Goal: Download file/media

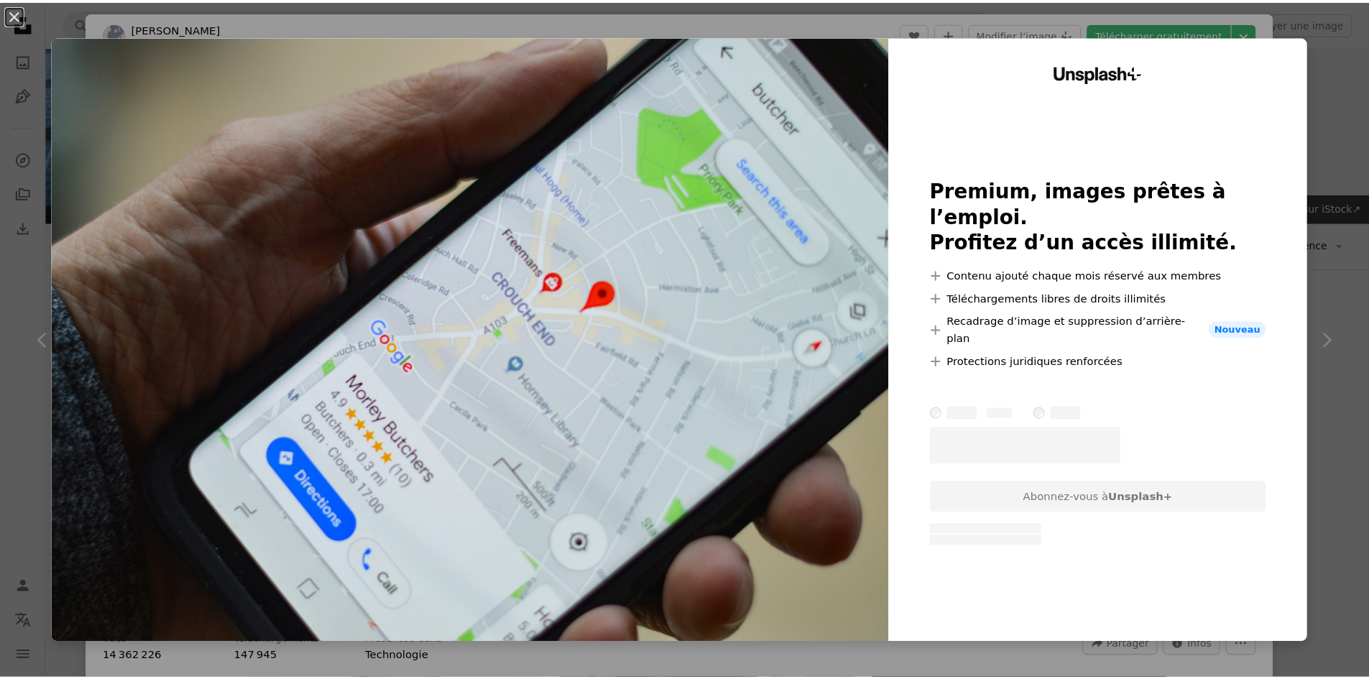
scroll to position [503, 0]
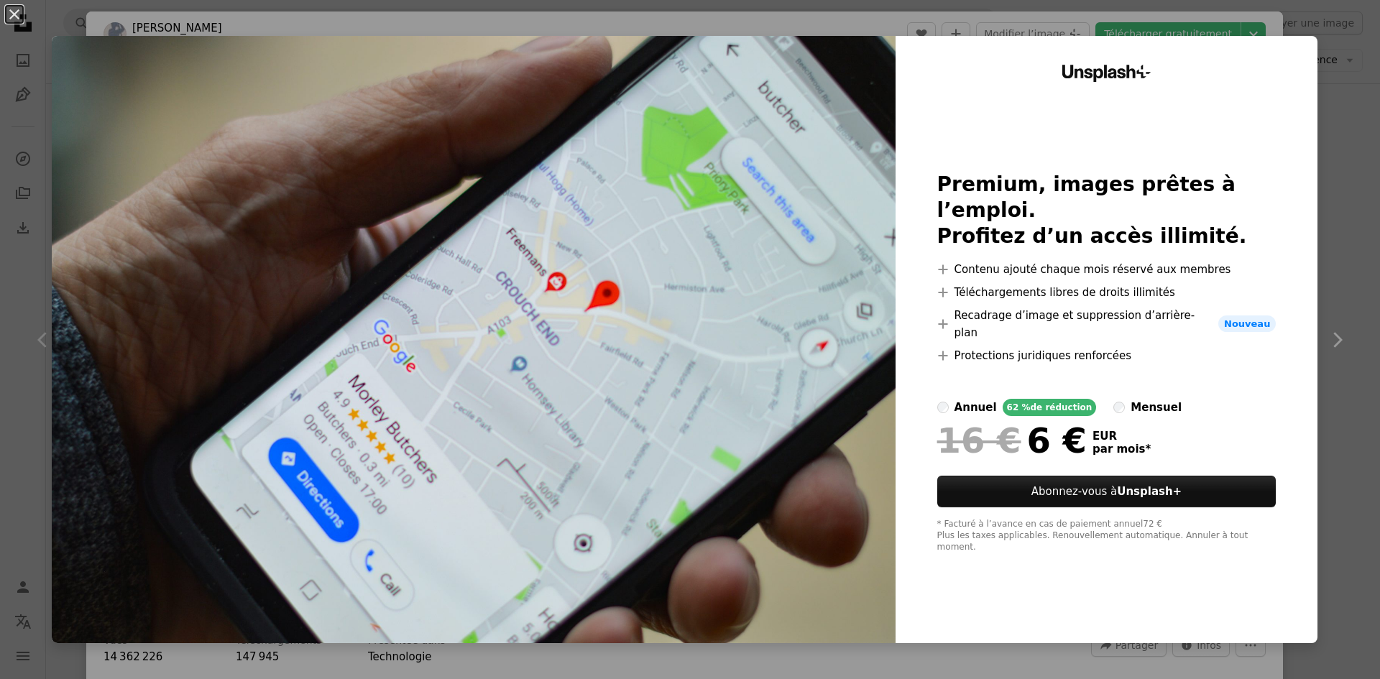
click at [1317, 287] on div "An X shape Unsplash+ Premium, images prêtes à l’emploi. Profitez d’un accès ill…" at bounding box center [690, 339] width 1380 height 679
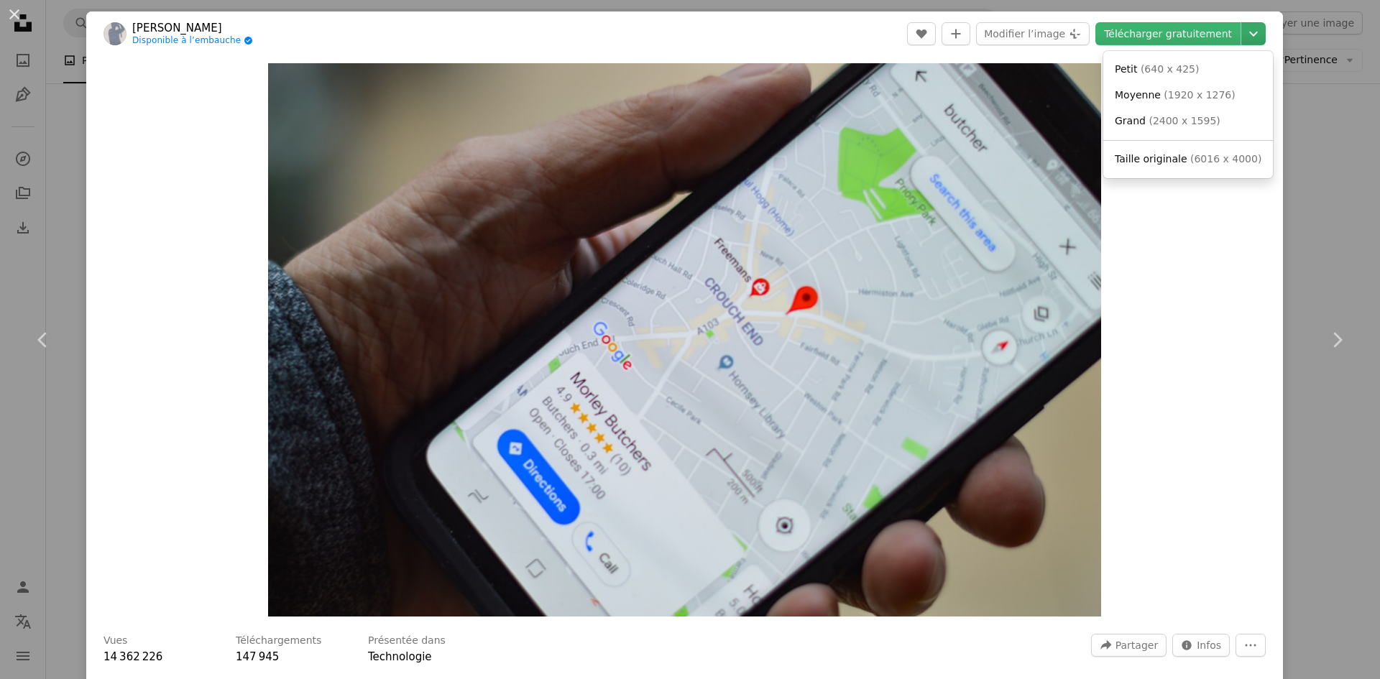
click at [1250, 35] on icon "Chevron down" at bounding box center [1253, 33] width 23 height 17
click at [1180, 66] on span "( 640 x 425 )" at bounding box center [1170, 68] width 59 height 11
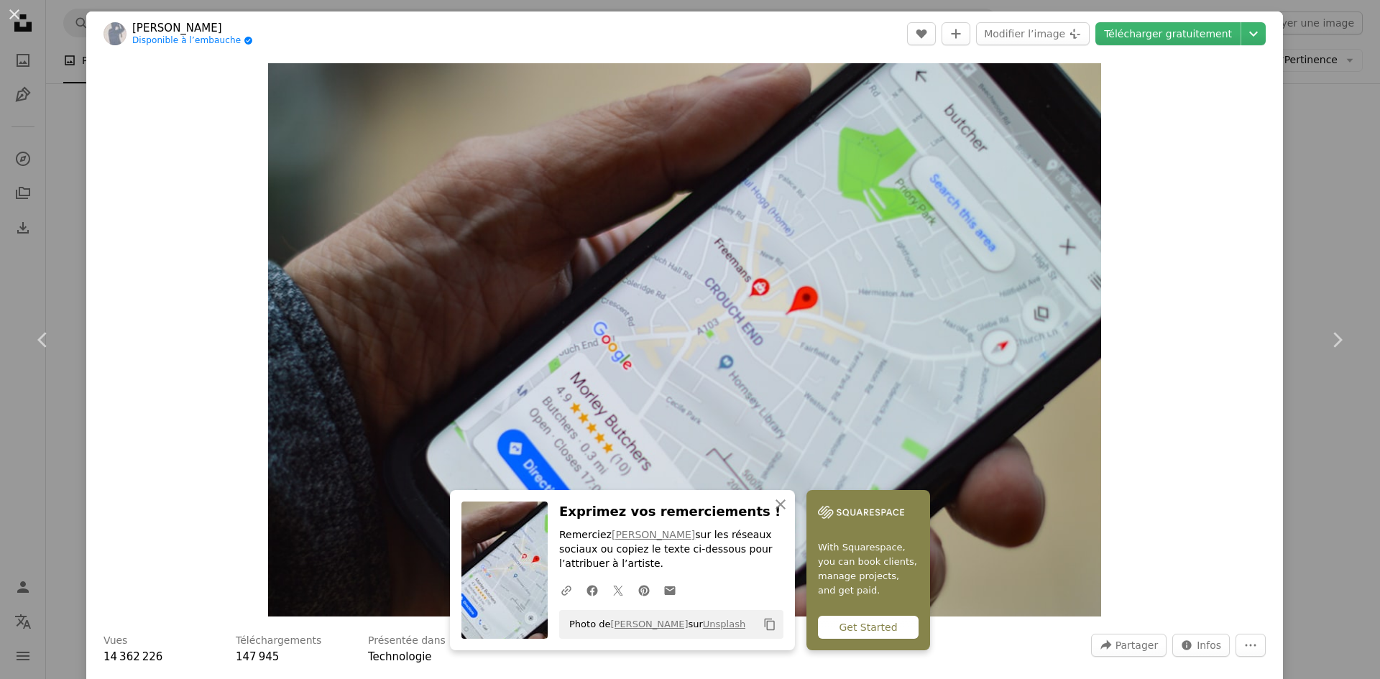
click at [1305, 163] on div "An X shape Chevron left Chevron right An X shape Fermer Exprimez vos remercieme…" at bounding box center [690, 339] width 1380 height 679
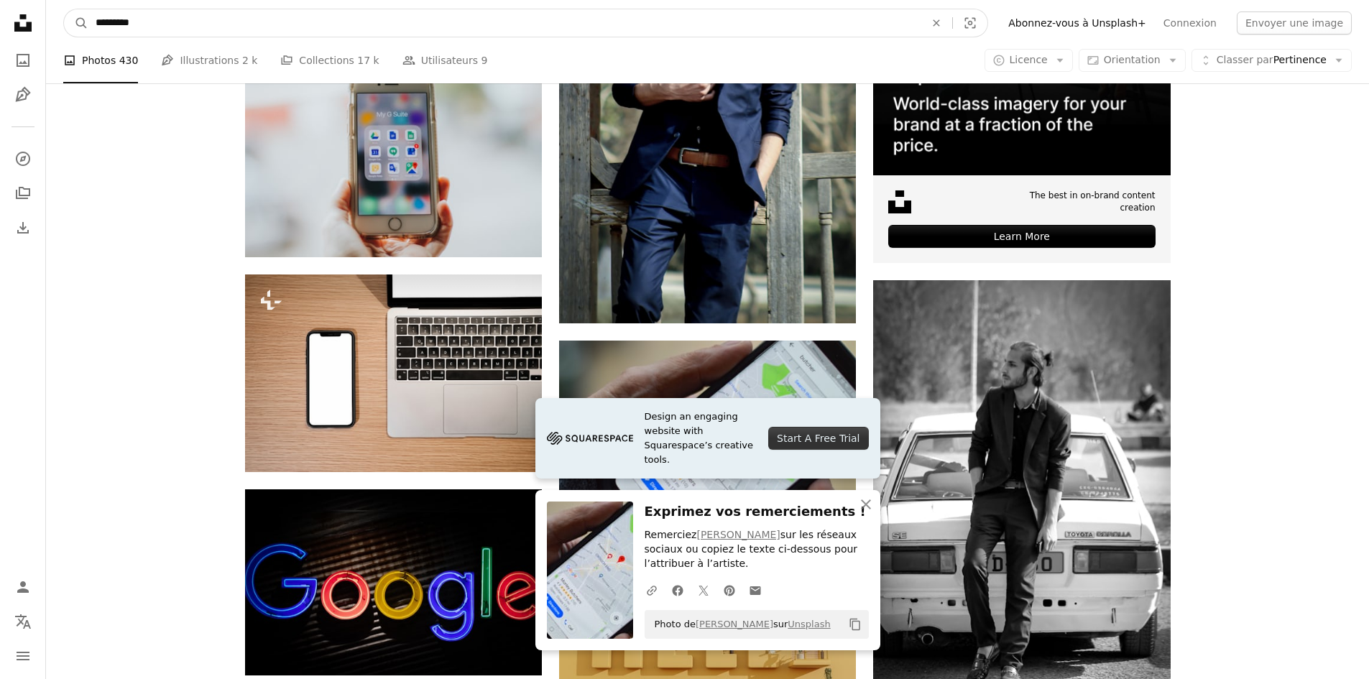
drag, startPoint x: 170, startPoint y: 25, endPoint x: -24, endPoint y: 28, distance: 194.1
type input "**********"
click button "A magnifying glass" at bounding box center [76, 22] width 24 height 27
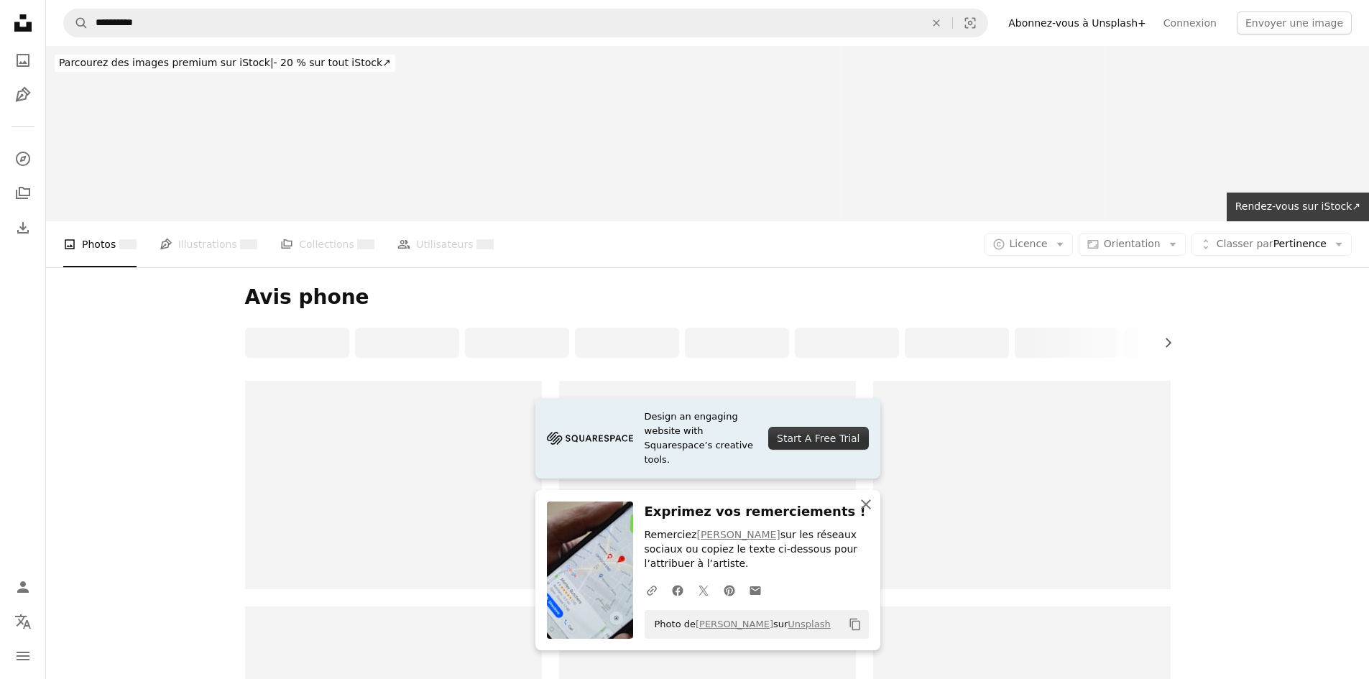
click at [868, 508] on icon "An X shape" at bounding box center [865, 504] width 17 height 17
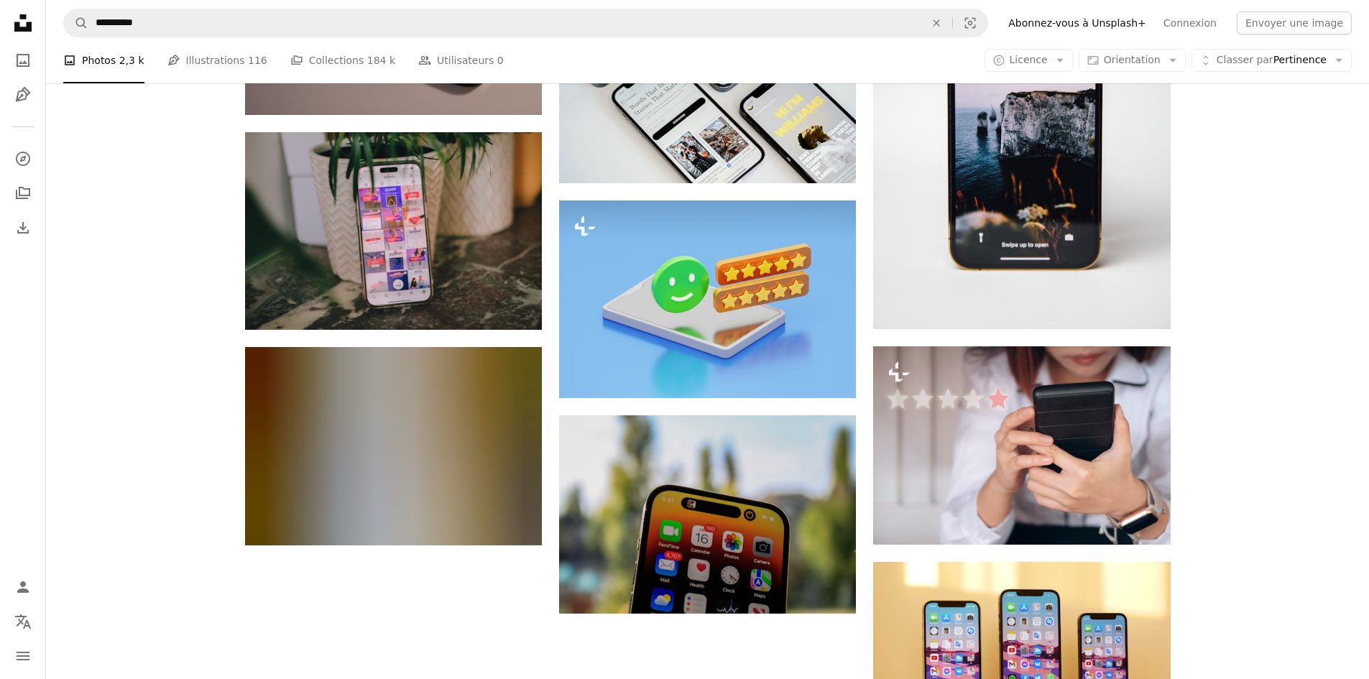
scroll to position [1639, 0]
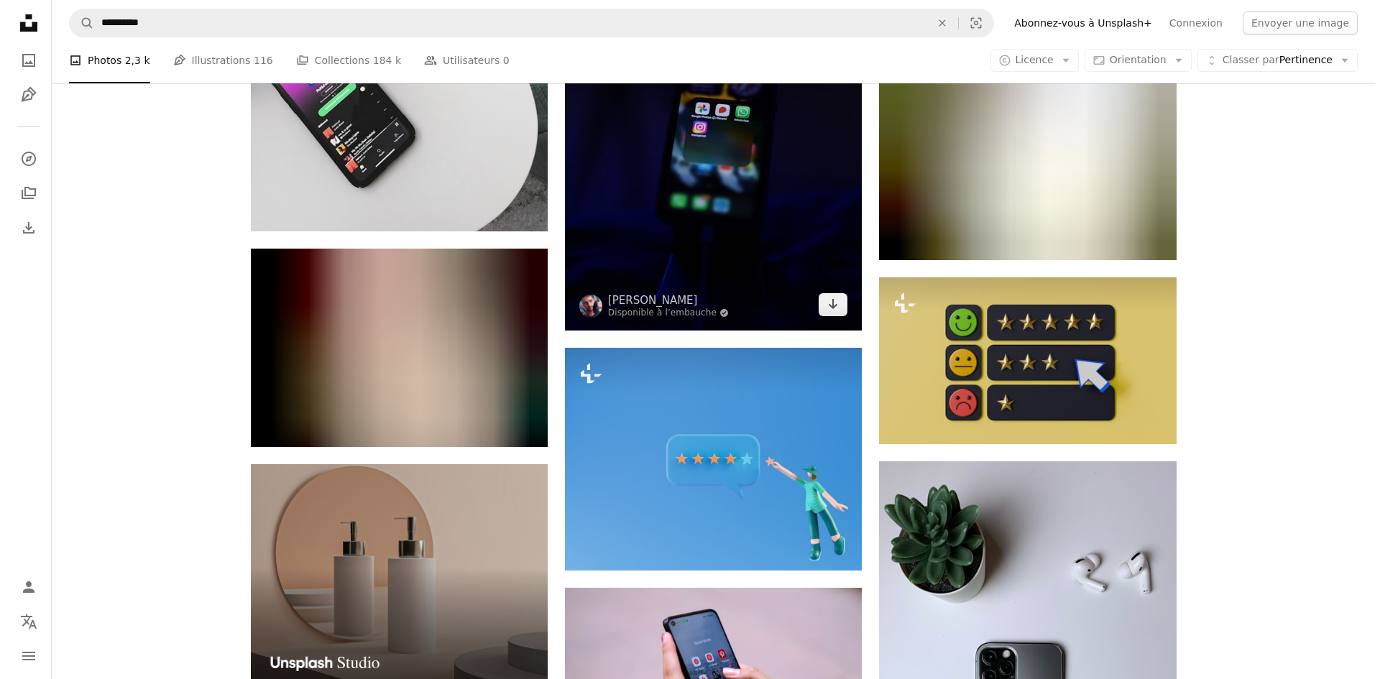
scroll to position [2502, 0]
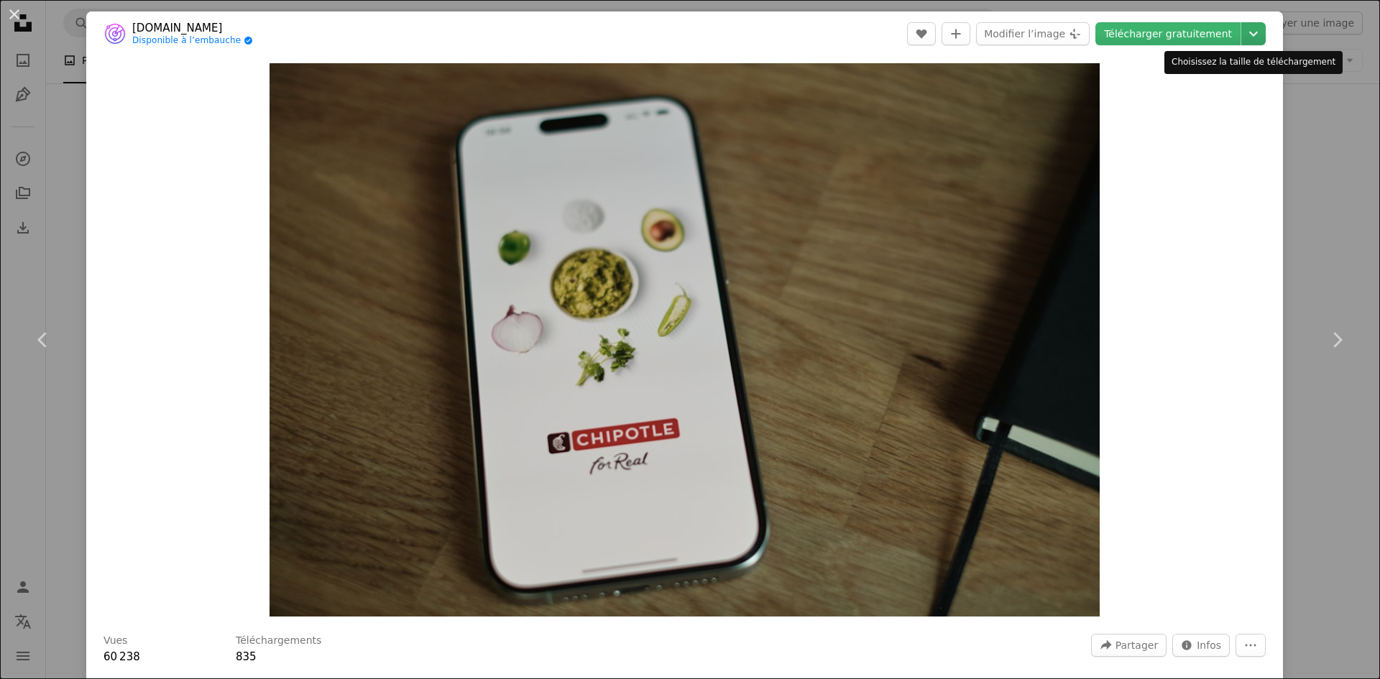
click at [1249, 34] on icon "Choisissez la taille de téléchargement" at bounding box center [1253, 34] width 9 height 5
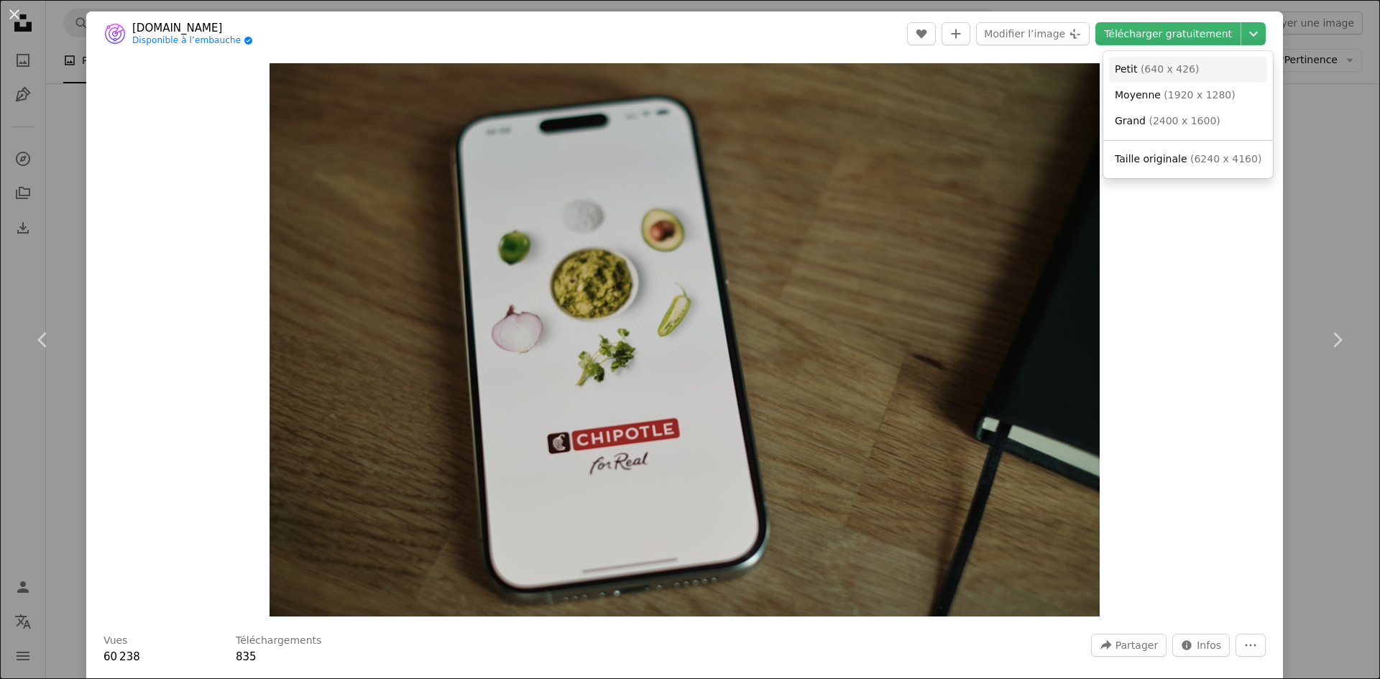
click at [1184, 70] on span "( 640 x 426 )" at bounding box center [1170, 68] width 59 height 11
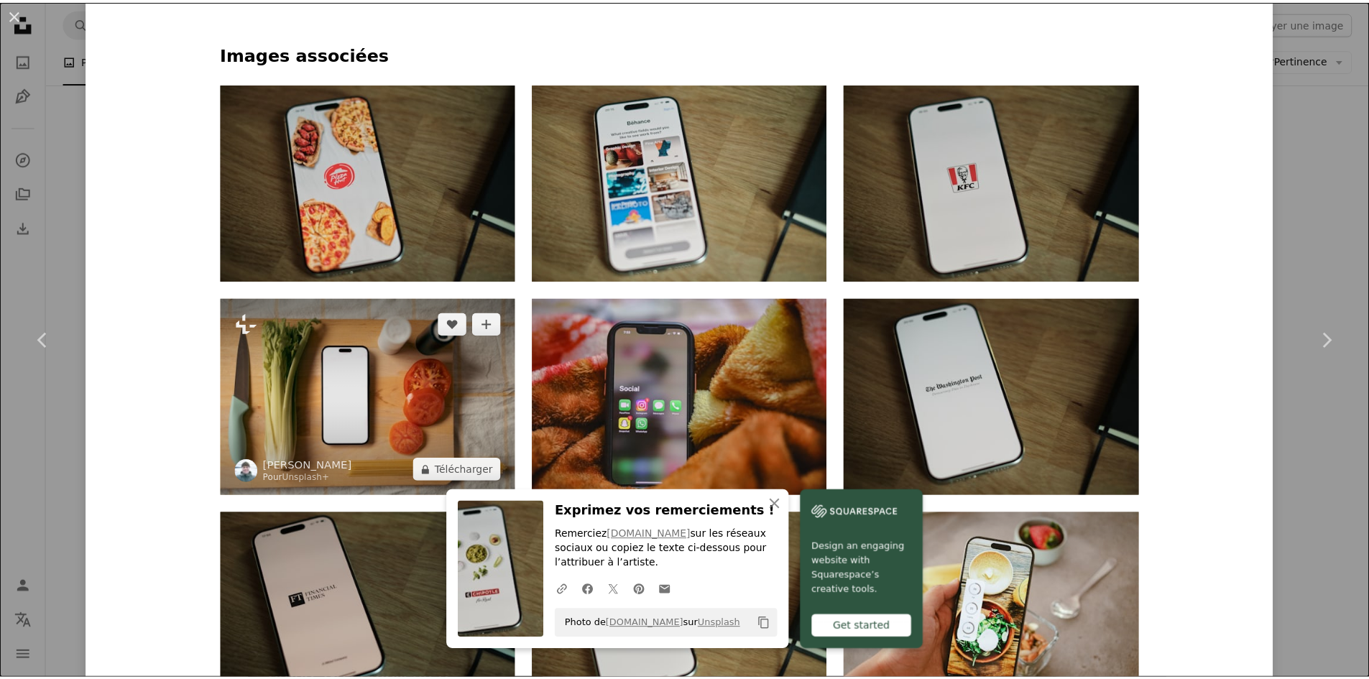
scroll to position [1078, 0]
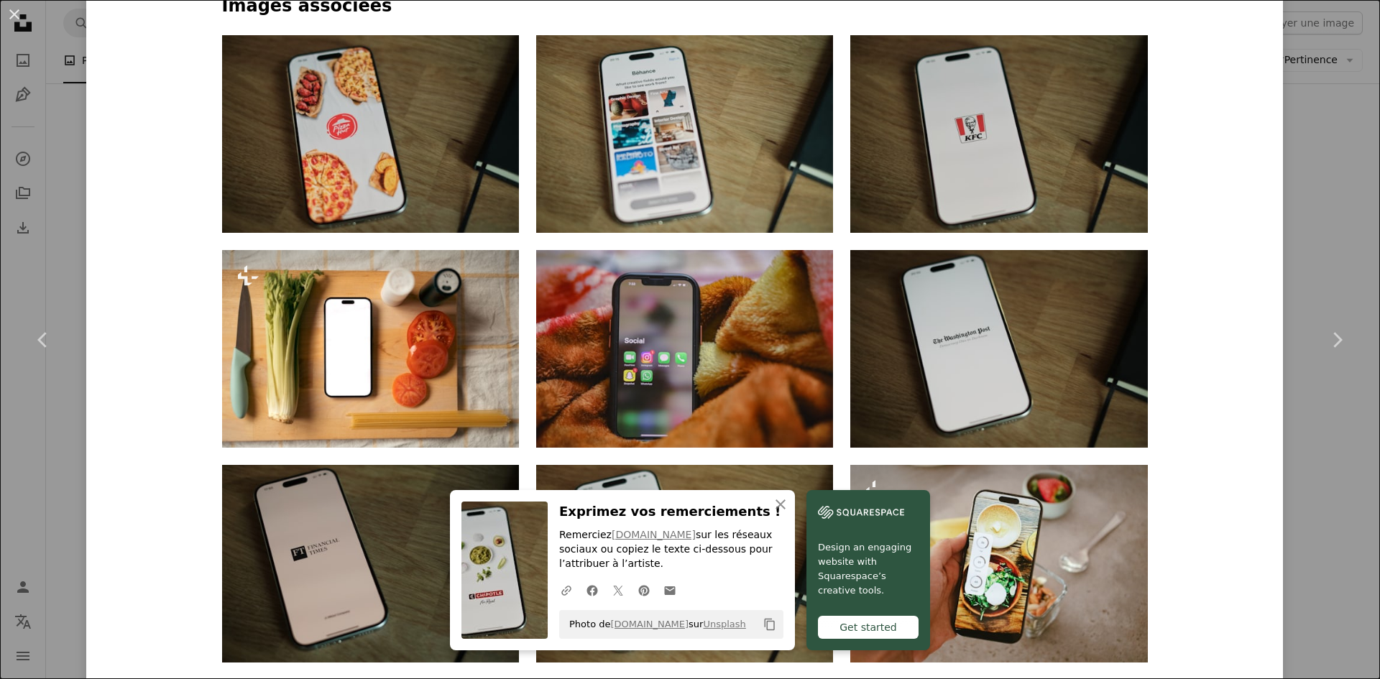
click at [57, 118] on div "An X shape Chevron left Chevron right An X shape Fermer Exprimez vos remercieme…" at bounding box center [690, 339] width 1380 height 679
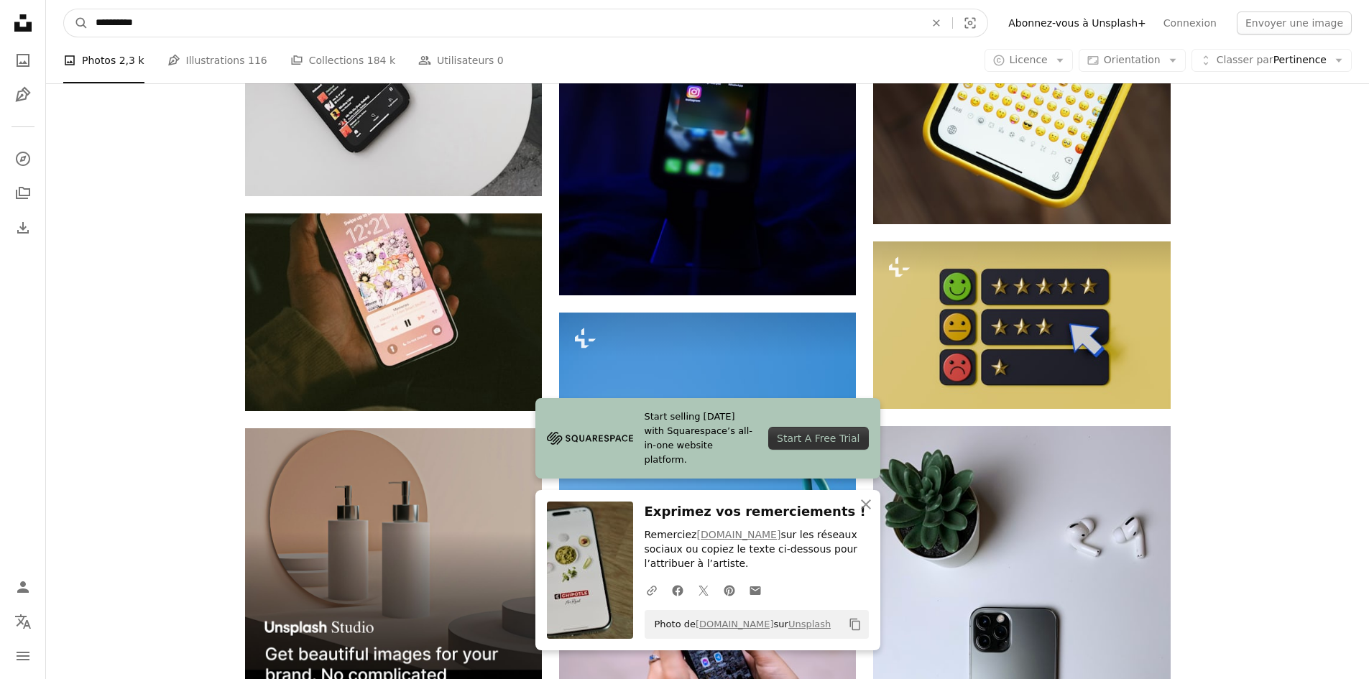
drag, startPoint x: 167, startPoint y: 25, endPoint x: 11, endPoint y: 14, distance: 157.1
type input "******"
click button "A magnifying glass" at bounding box center [76, 22] width 24 height 27
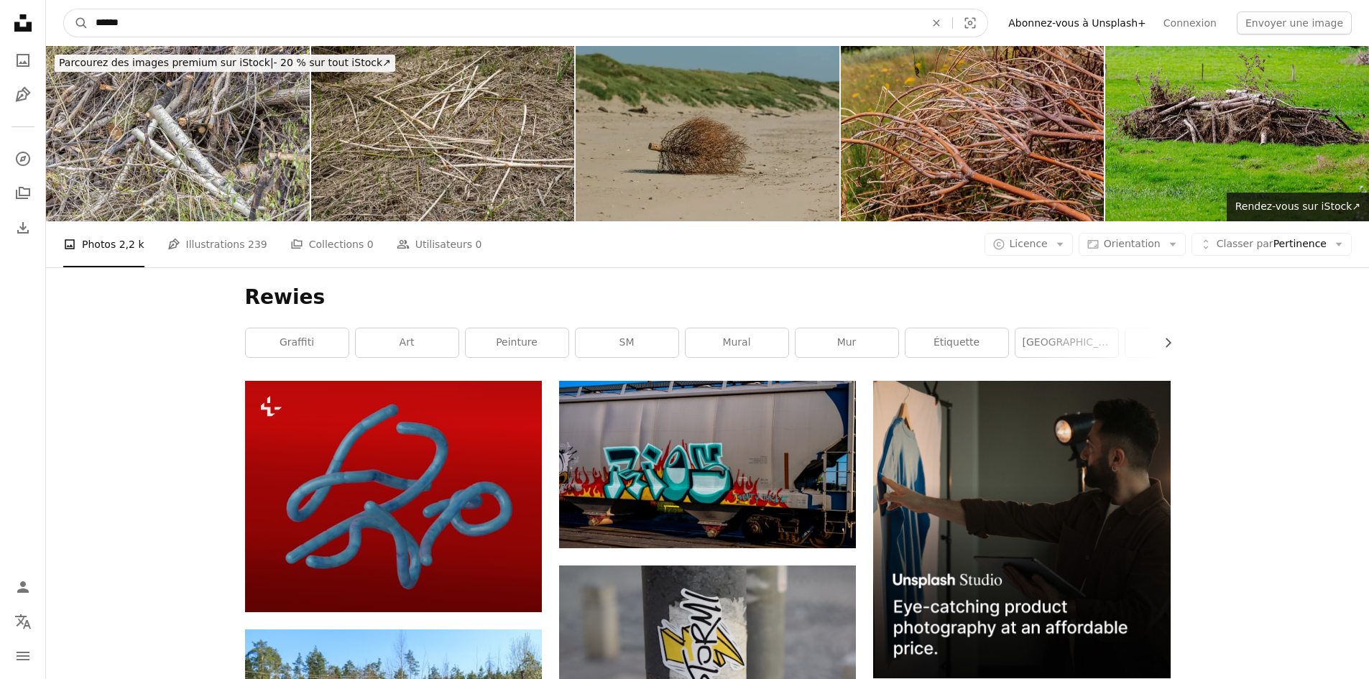
drag, startPoint x: 153, startPoint y: 28, endPoint x: -67, endPoint y: 36, distance: 220.1
type input "********"
click button "A magnifying glass" at bounding box center [76, 22] width 24 height 27
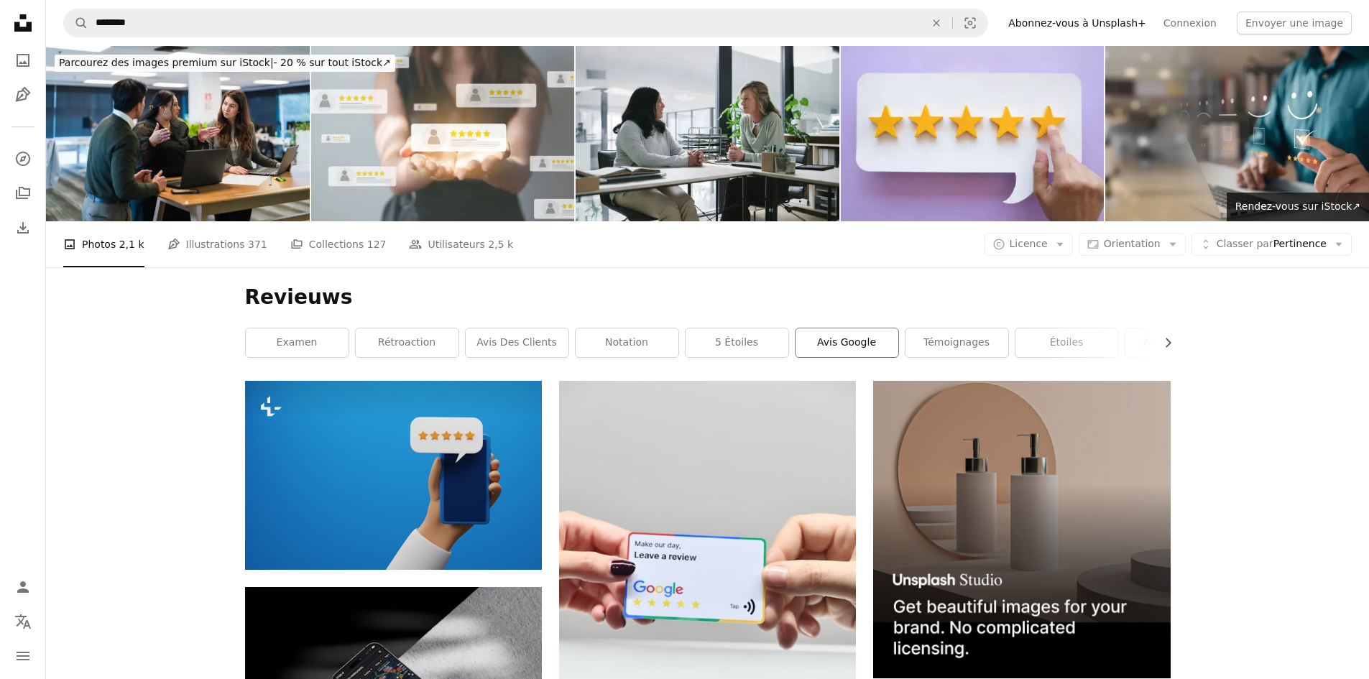
click at [834, 328] on link "Avis Google" at bounding box center [847, 342] width 103 height 29
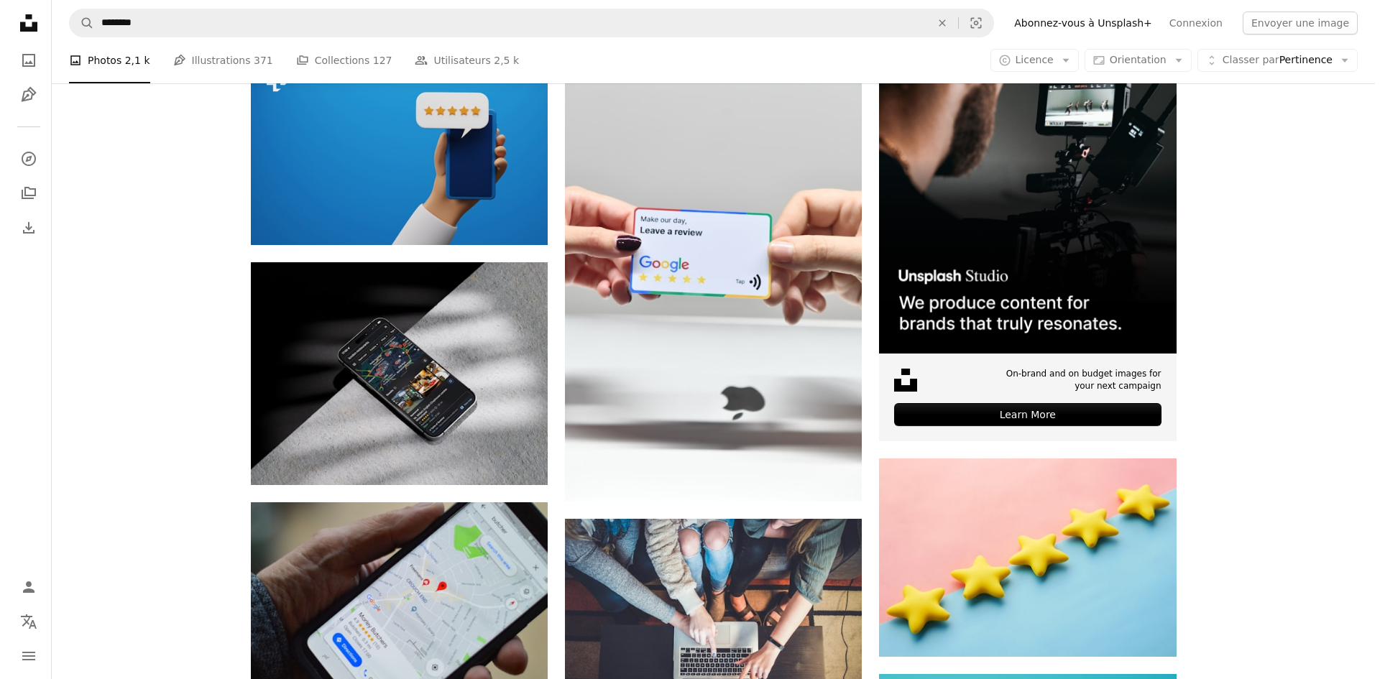
scroll to position [862, 0]
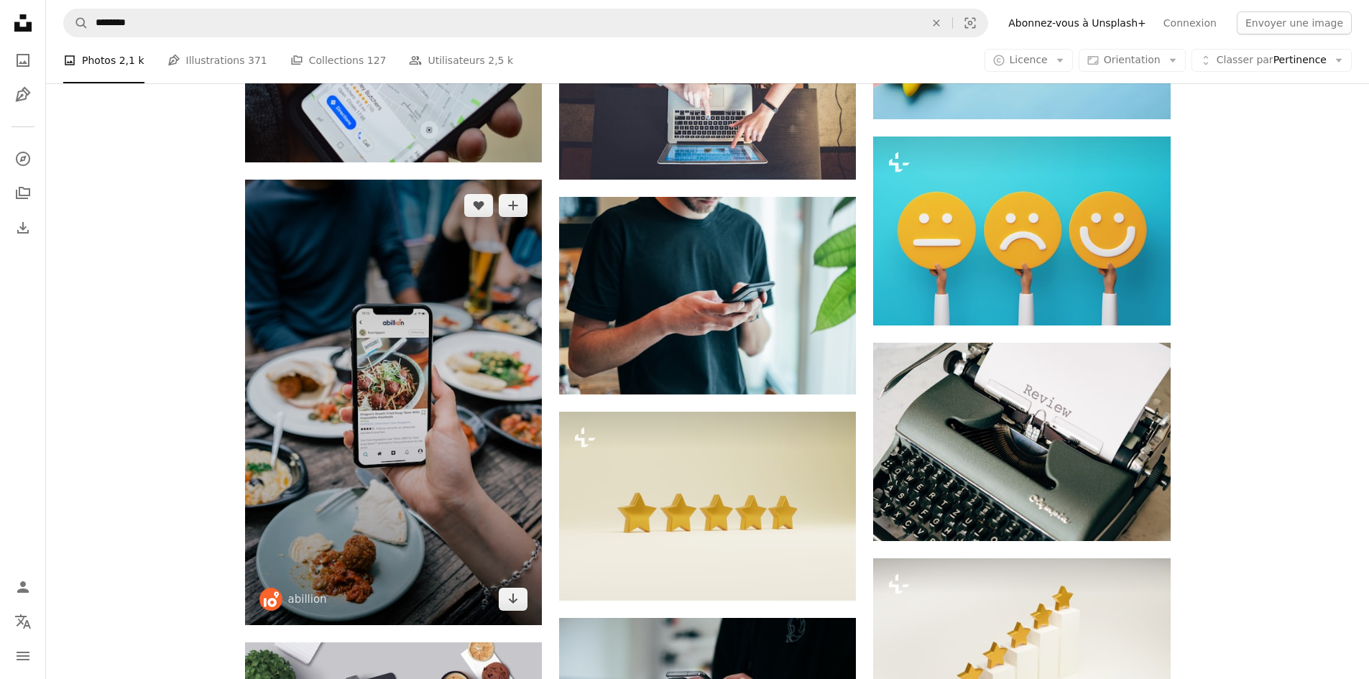
click at [375, 244] on img at bounding box center [393, 403] width 297 height 446
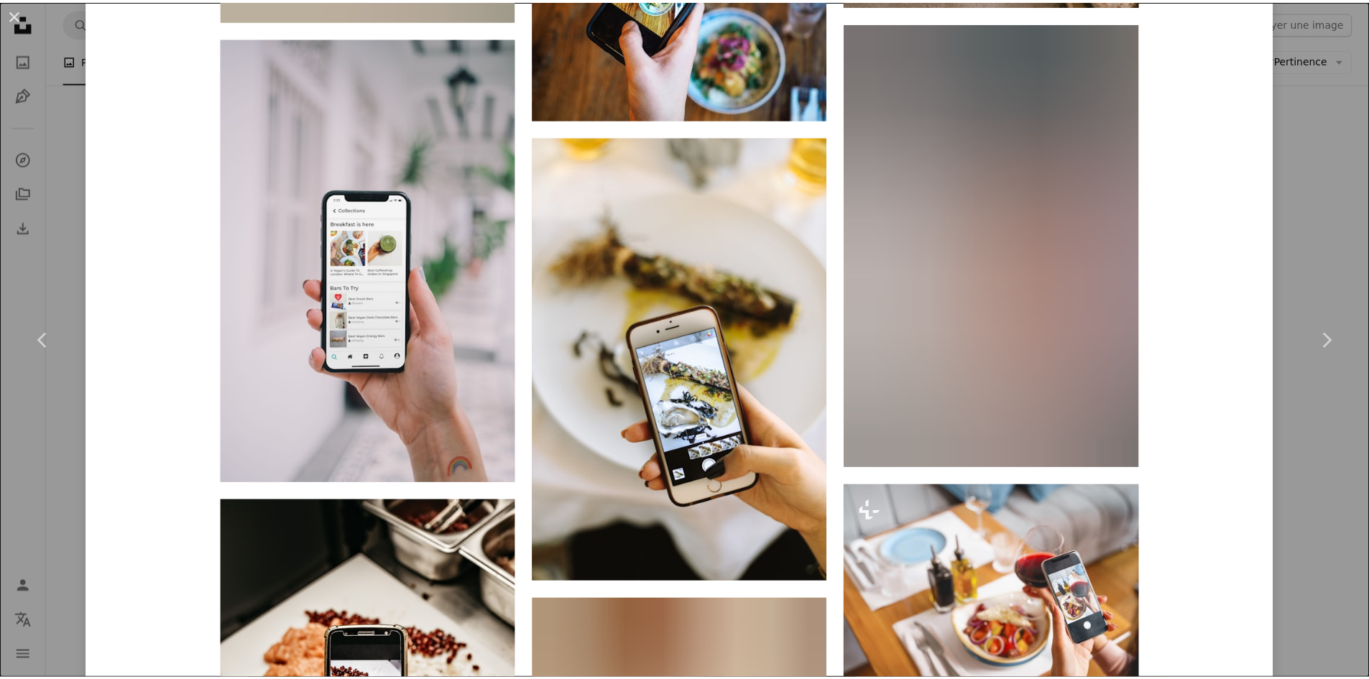
scroll to position [3291, 0]
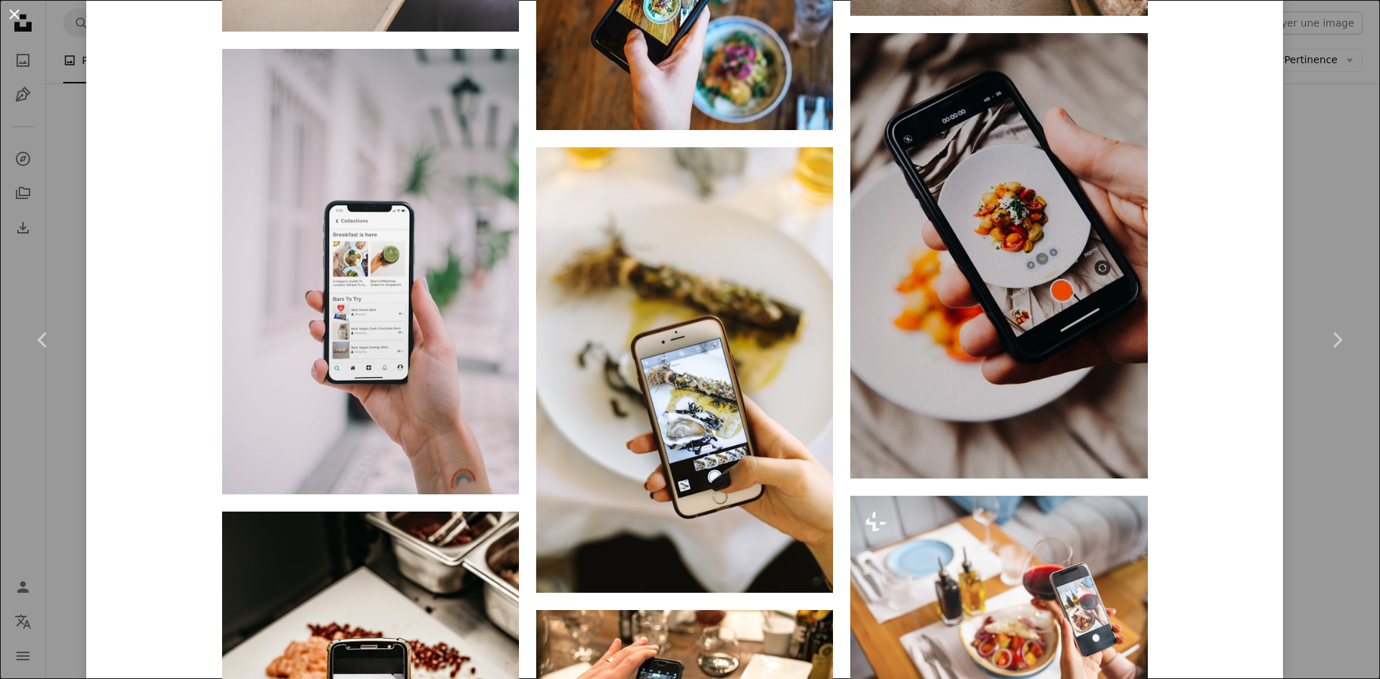
click at [19, 19] on button "An X shape" at bounding box center [14, 14] width 17 height 17
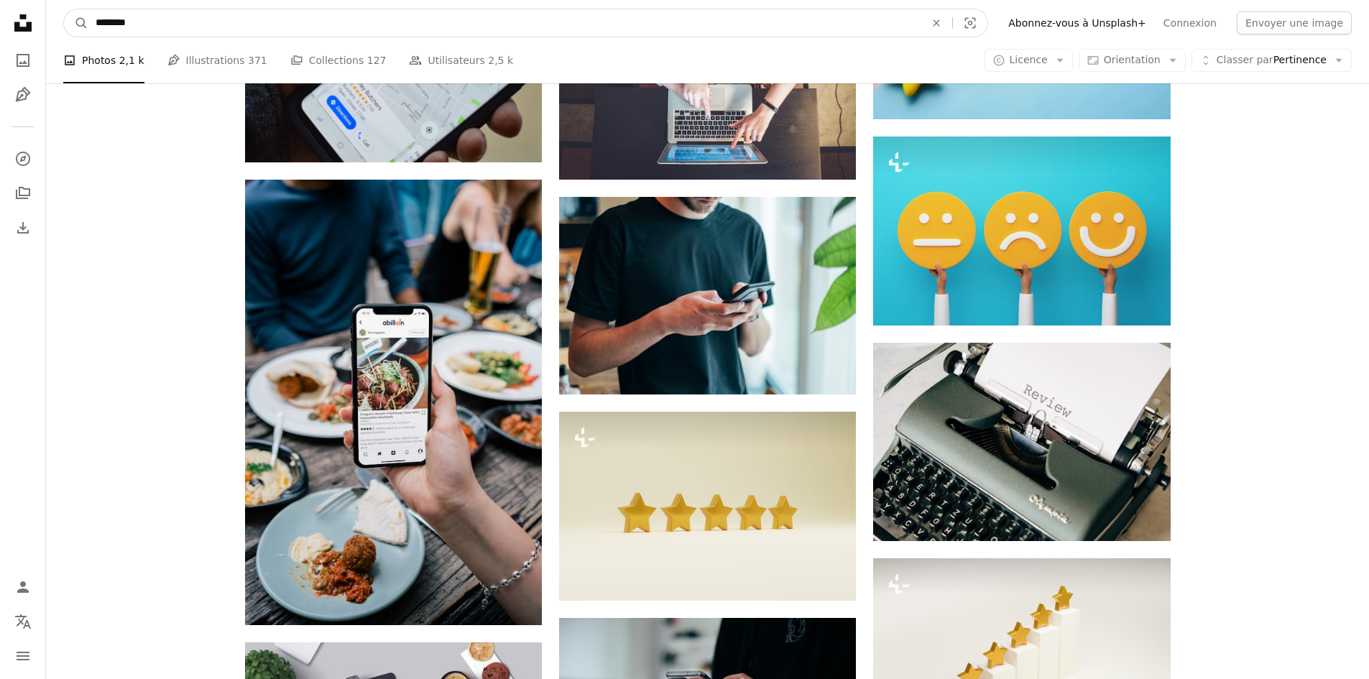
drag, startPoint x: 214, startPoint y: 25, endPoint x: -55, endPoint y: 17, distance: 269.7
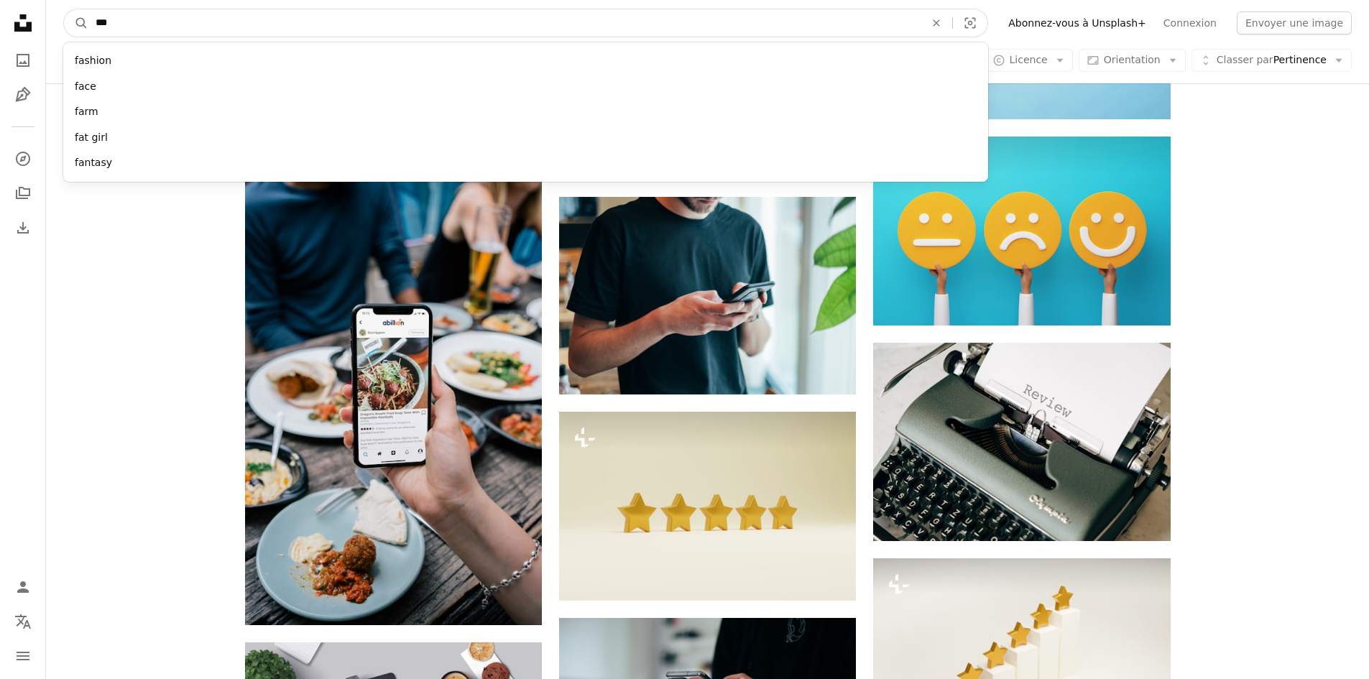
type input "***"
click at [64, 9] on button "A magnifying glass" at bounding box center [76, 22] width 24 height 27
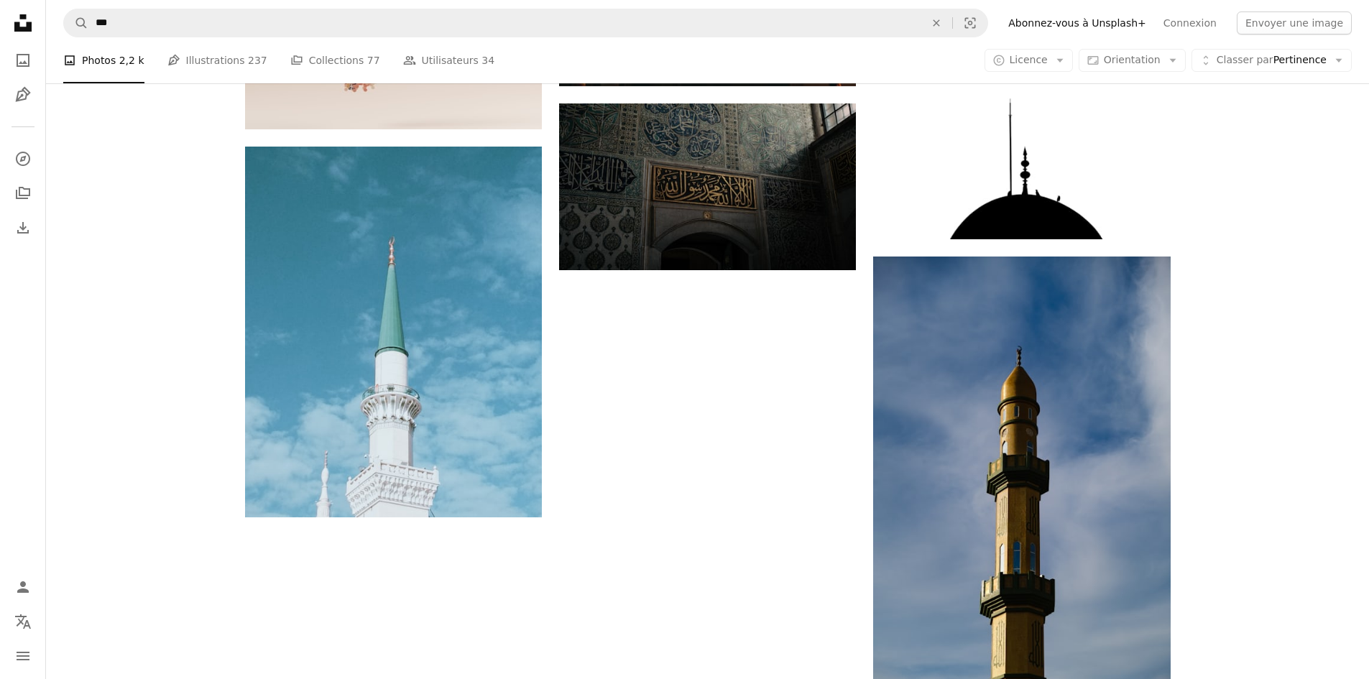
scroll to position [1990, 0]
